Goal: Task Accomplishment & Management: Manage account settings

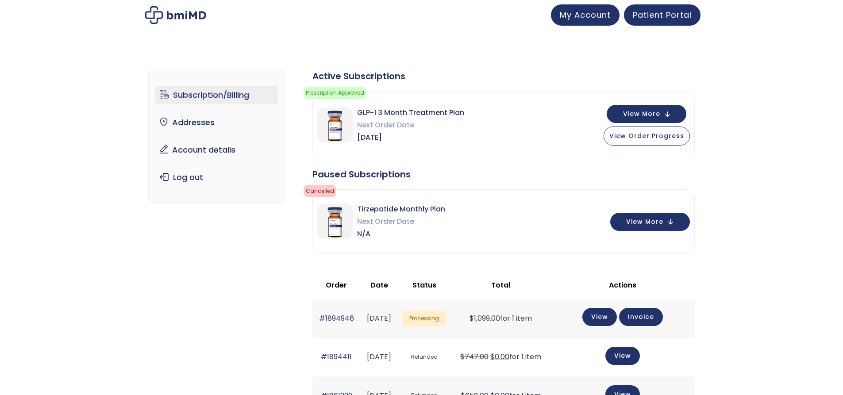
click at [221, 97] on link "Subscription/Billing" at bounding box center [216, 95] width 123 height 19
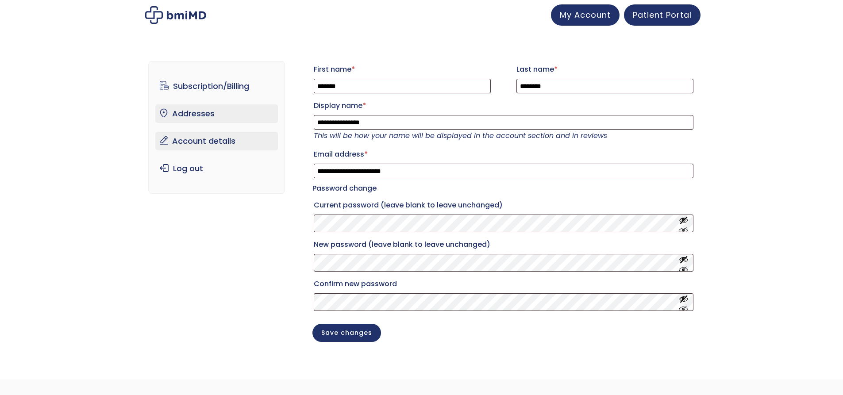
click at [211, 107] on link "Addresses" at bounding box center [216, 113] width 123 height 19
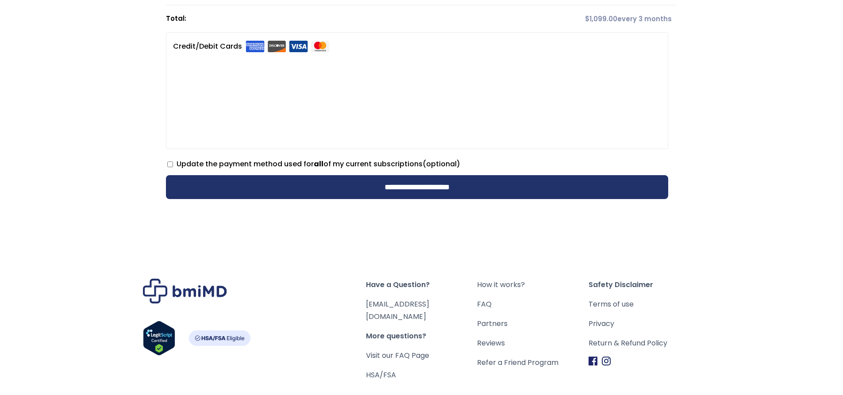
scroll to position [310, 0]
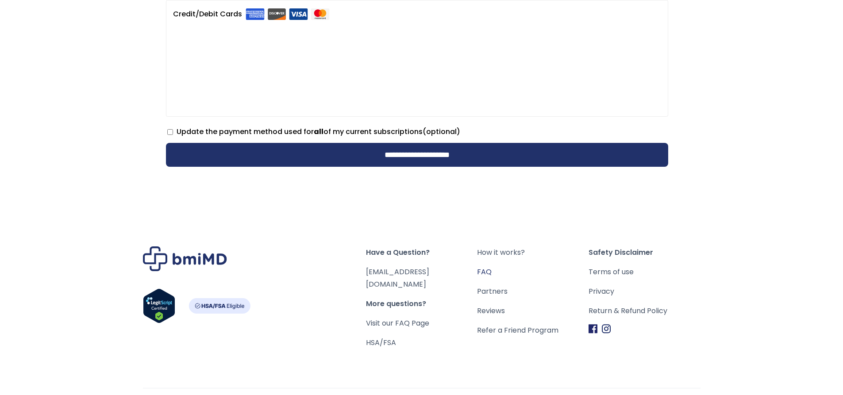
click at [486, 269] on link "FAQ" at bounding box center [533, 272] width 112 height 12
